Goal: Task Accomplishment & Management: Use online tool/utility

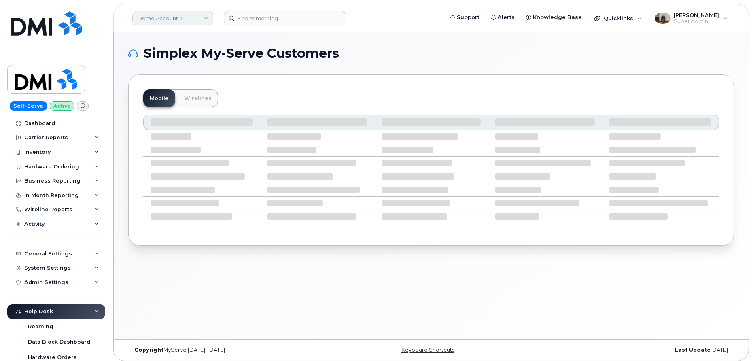
click at [165, 15] on link "Demo Account 1" at bounding box center [172, 18] width 81 height 15
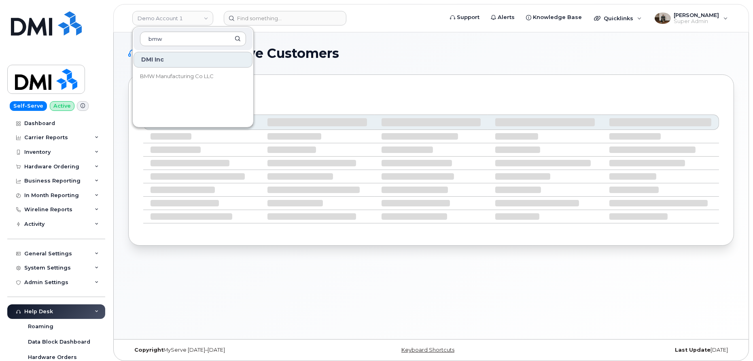
type input "bmw"
click at [173, 73] on span "BMW Manufacturing Co LLC" at bounding box center [177, 76] width 74 height 8
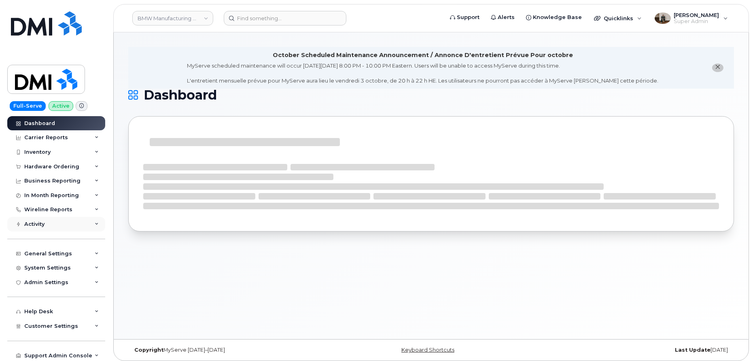
click at [50, 225] on div "Activity" at bounding box center [56, 224] width 98 height 15
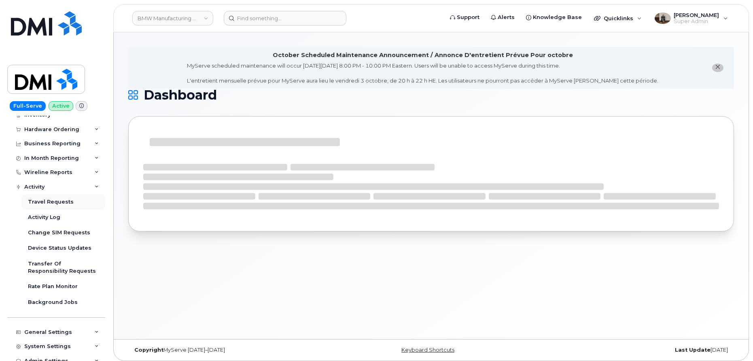
scroll to position [39, 0]
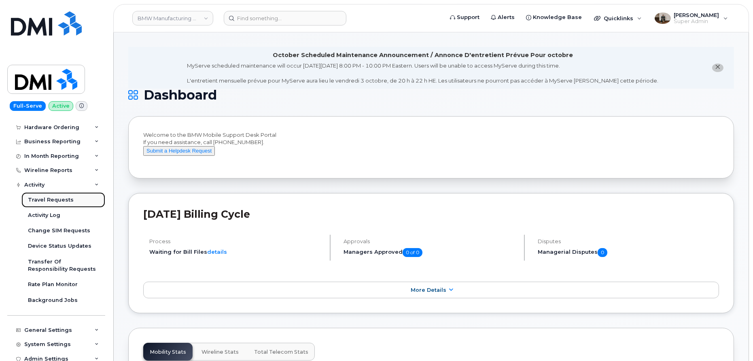
click at [46, 197] on div "Travel Requests" at bounding box center [51, 199] width 46 height 7
click at [51, 199] on div "Travel Requests" at bounding box center [51, 199] width 46 height 7
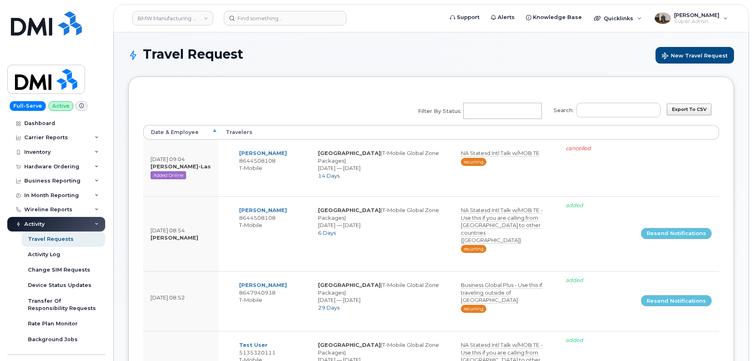
select select
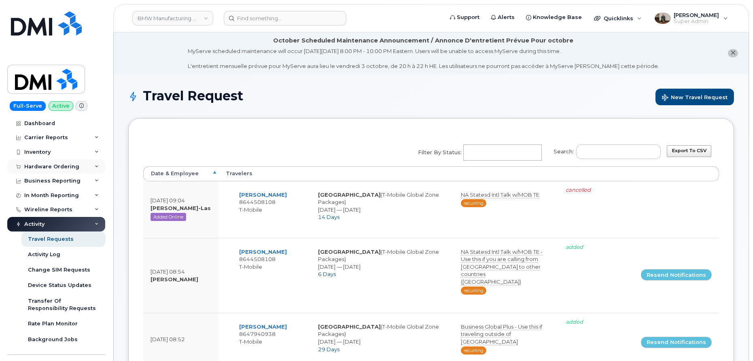
click at [49, 164] on div "Hardware Ordering" at bounding box center [51, 166] width 55 height 6
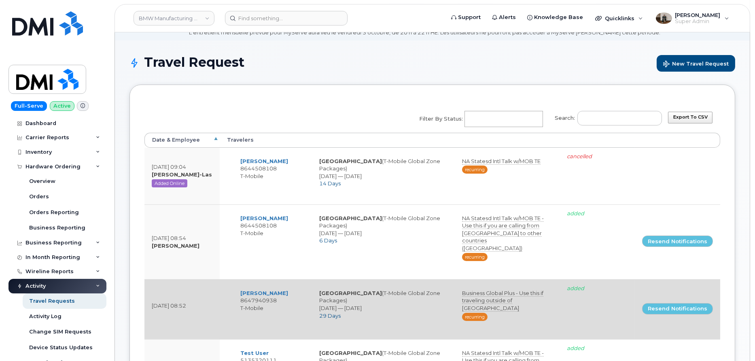
scroll to position [19, 0]
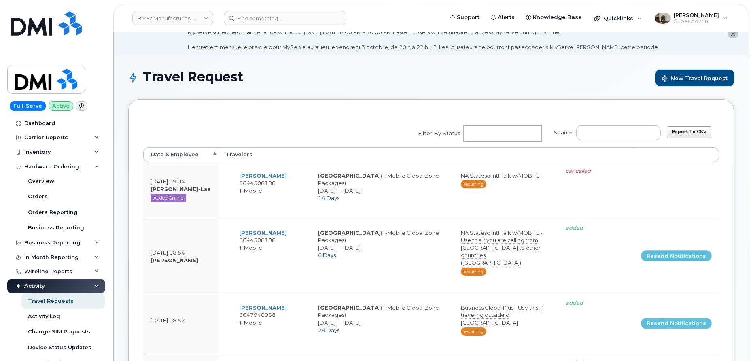
click at [677, 75] on span "New Travel Request" at bounding box center [695, 79] width 66 height 8
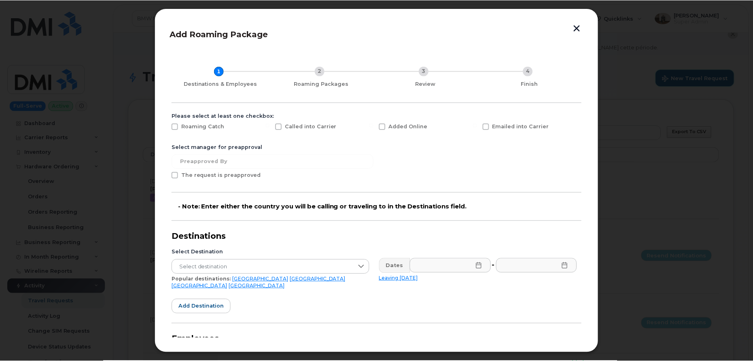
scroll to position [101, 0]
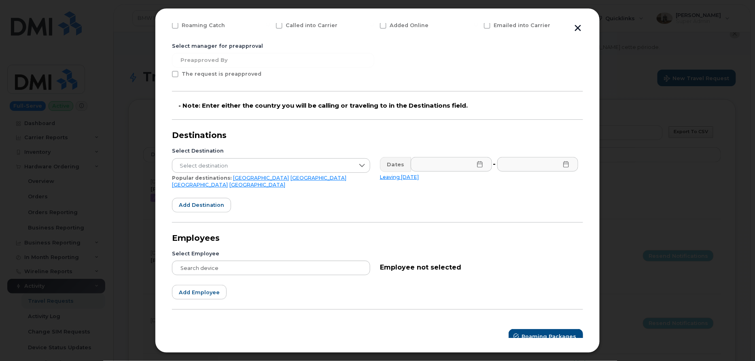
click at [580, 29] on button "button" at bounding box center [578, 28] width 12 height 11
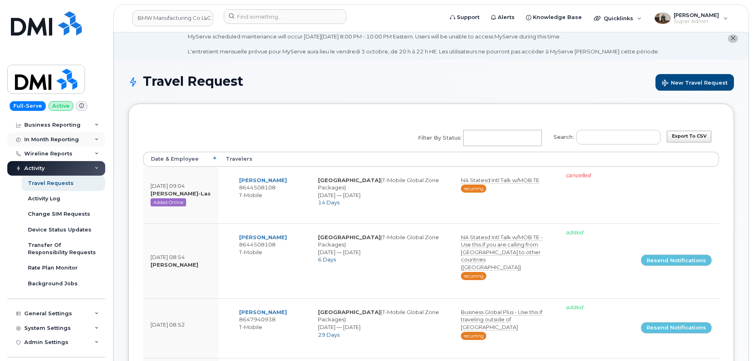
scroll to position [0, 0]
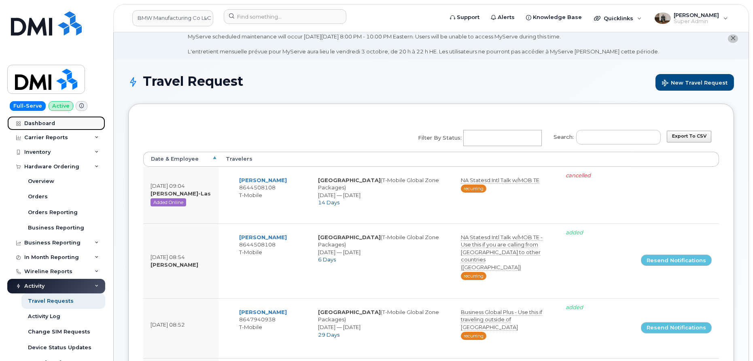
click at [50, 125] on div "Dashboard" at bounding box center [39, 123] width 31 height 6
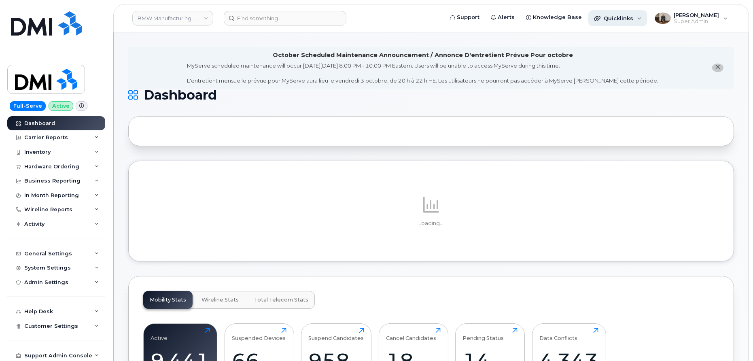
click at [622, 24] on div "Quicklinks" at bounding box center [617, 18] width 59 height 16
